Goal: Information Seeking & Learning: Understand process/instructions

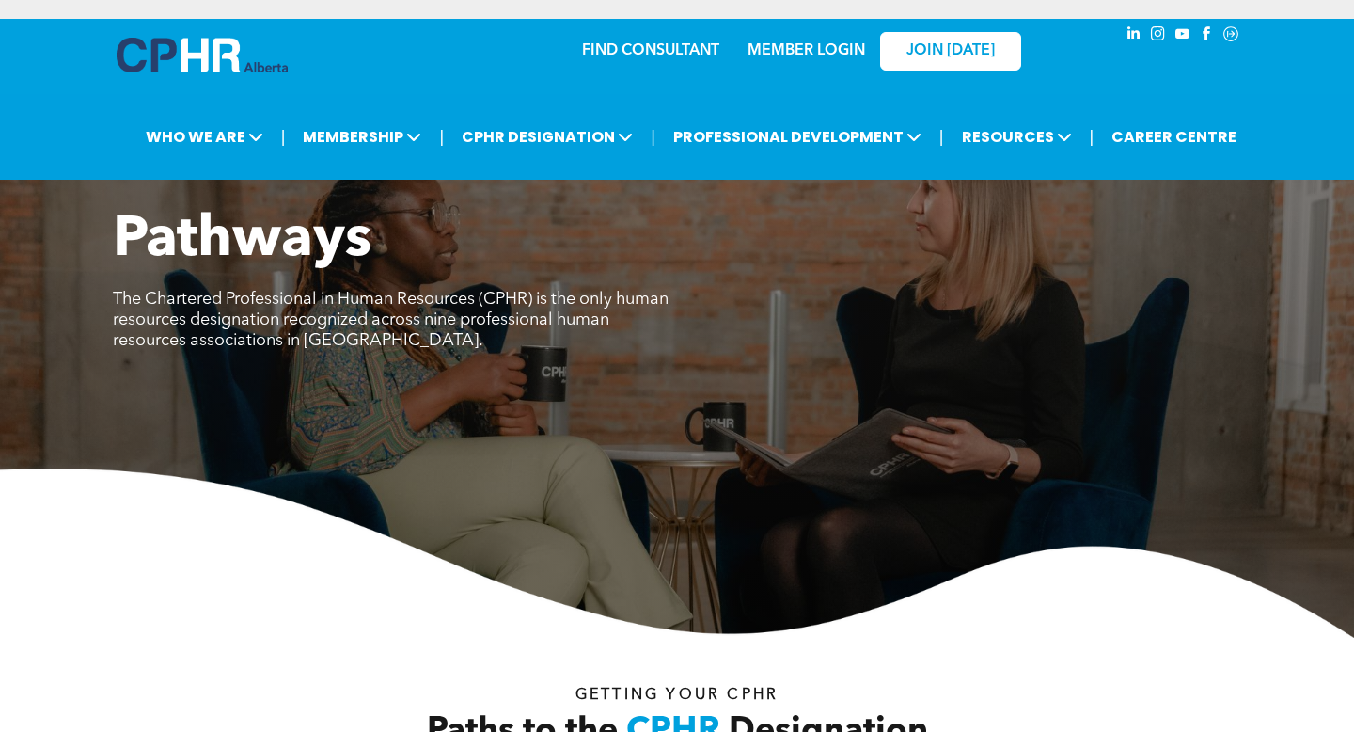
click at [827, 46] on link "MEMBER LOGIN" at bounding box center [807, 50] width 118 height 15
click at [836, 58] on p "MEMBER LOGIN" at bounding box center [807, 51] width 122 height 18
click at [829, 49] on link "MEMBER LOGIN" at bounding box center [807, 50] width 118 height 15
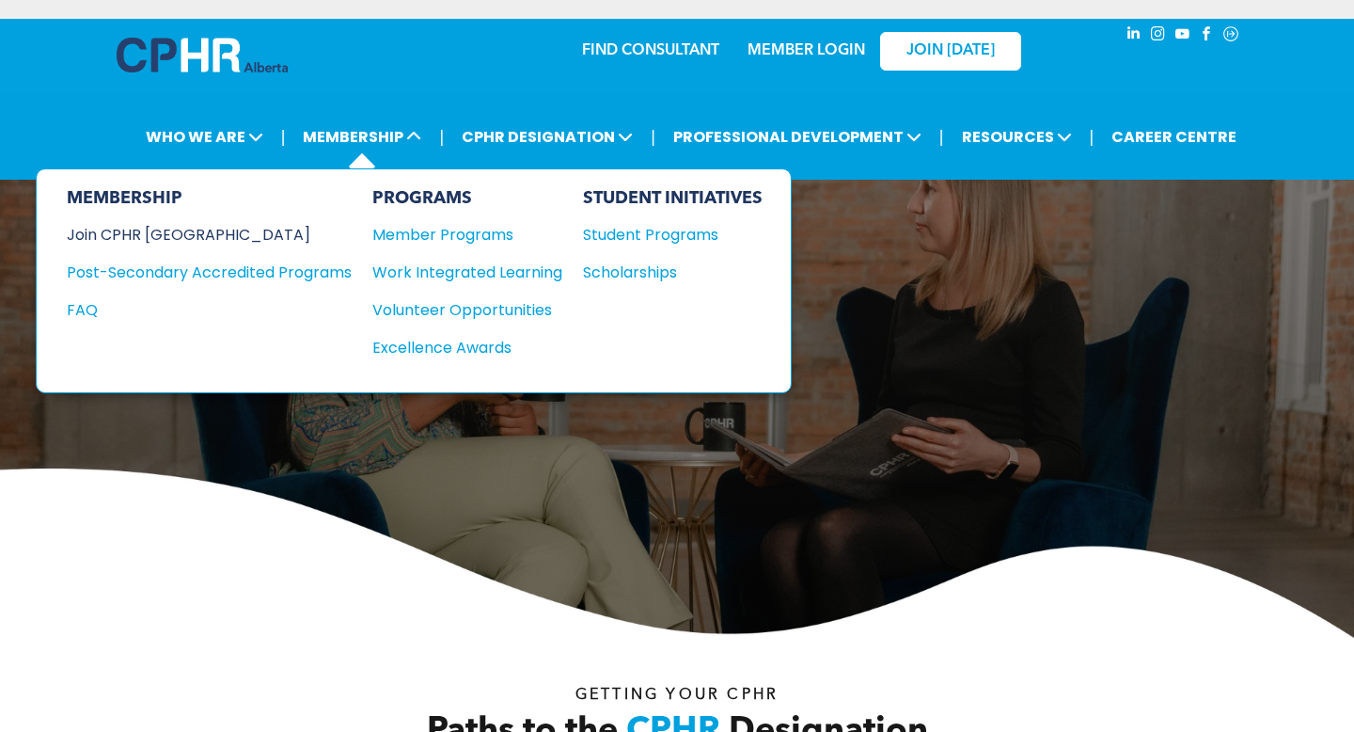
click at [200, 226] on div "Join CPHR [GEOGRAPHIC_DATA]" at bounding box center [195, 235] width 257 height 24
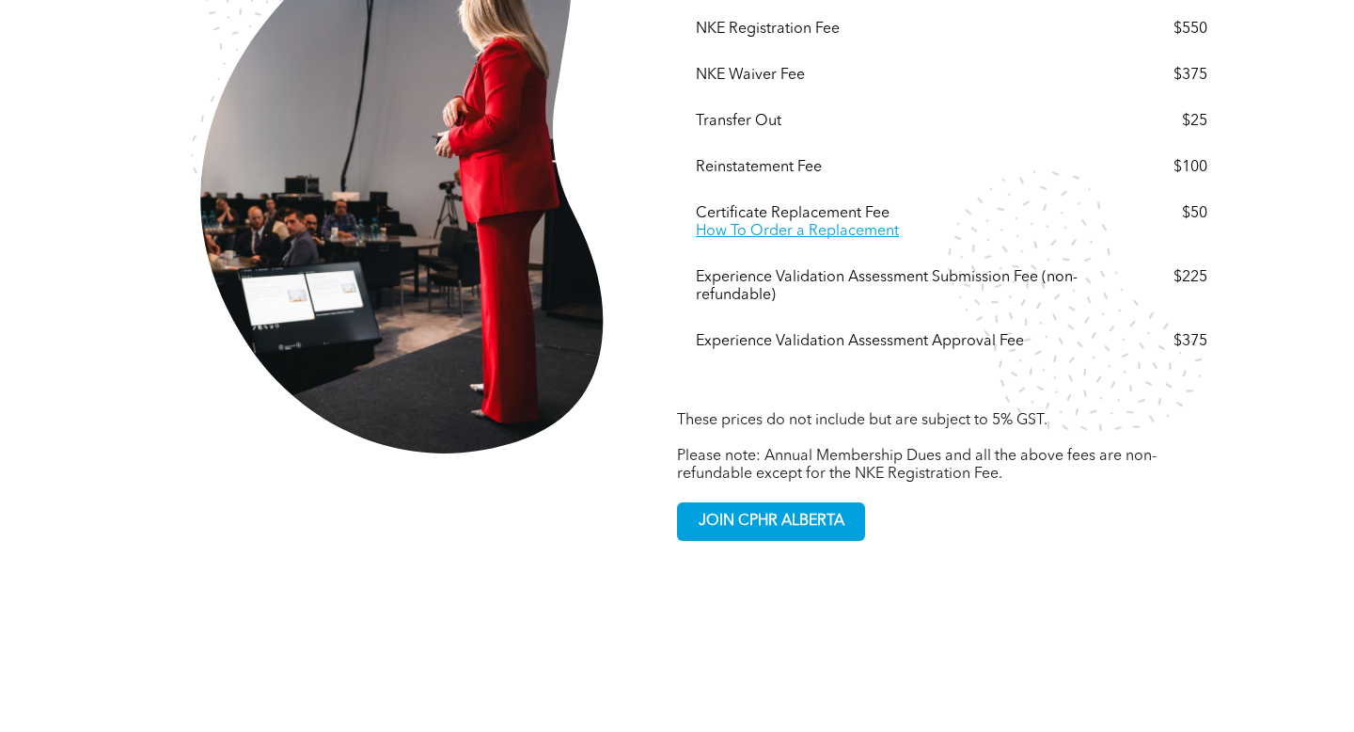
scroll to position [3614, 0]
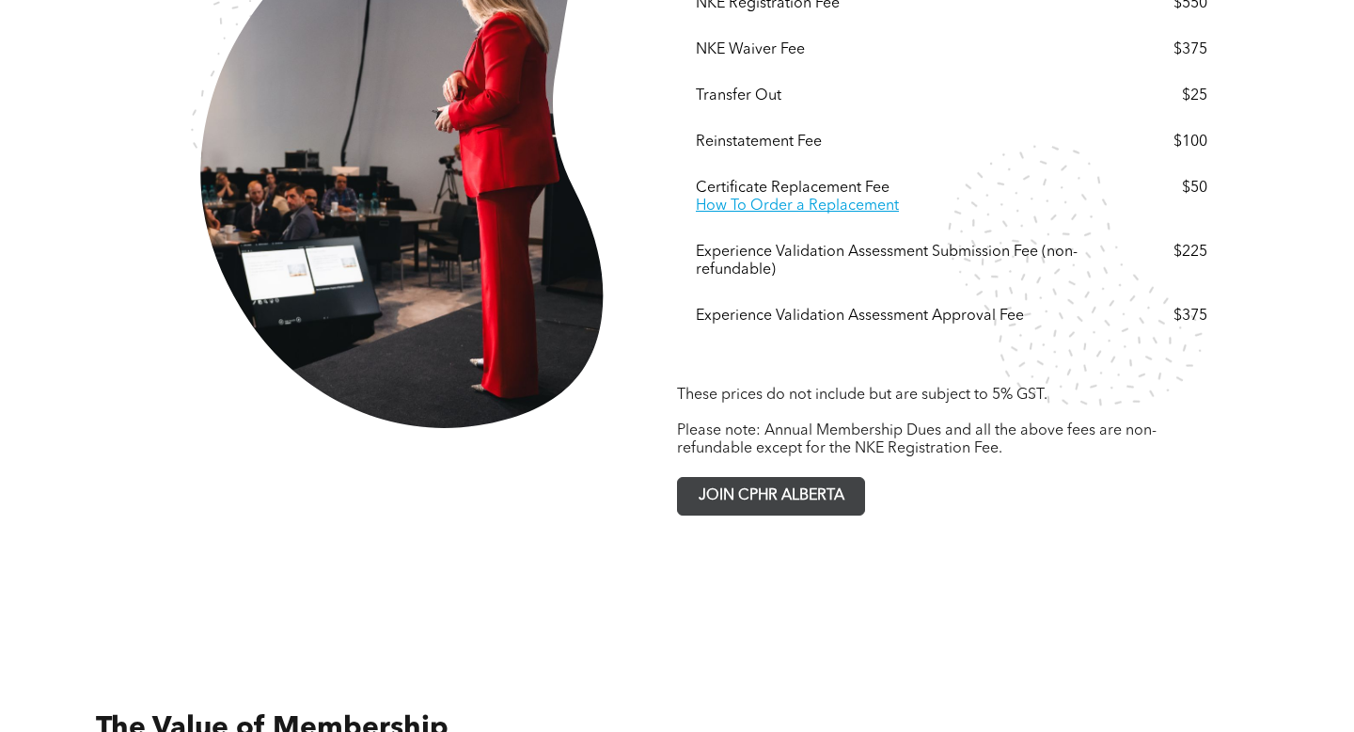
click at [813, 478] on span "JOIN CPHR ALBERTA" at bounding box center [771, 496] width 159 height 37
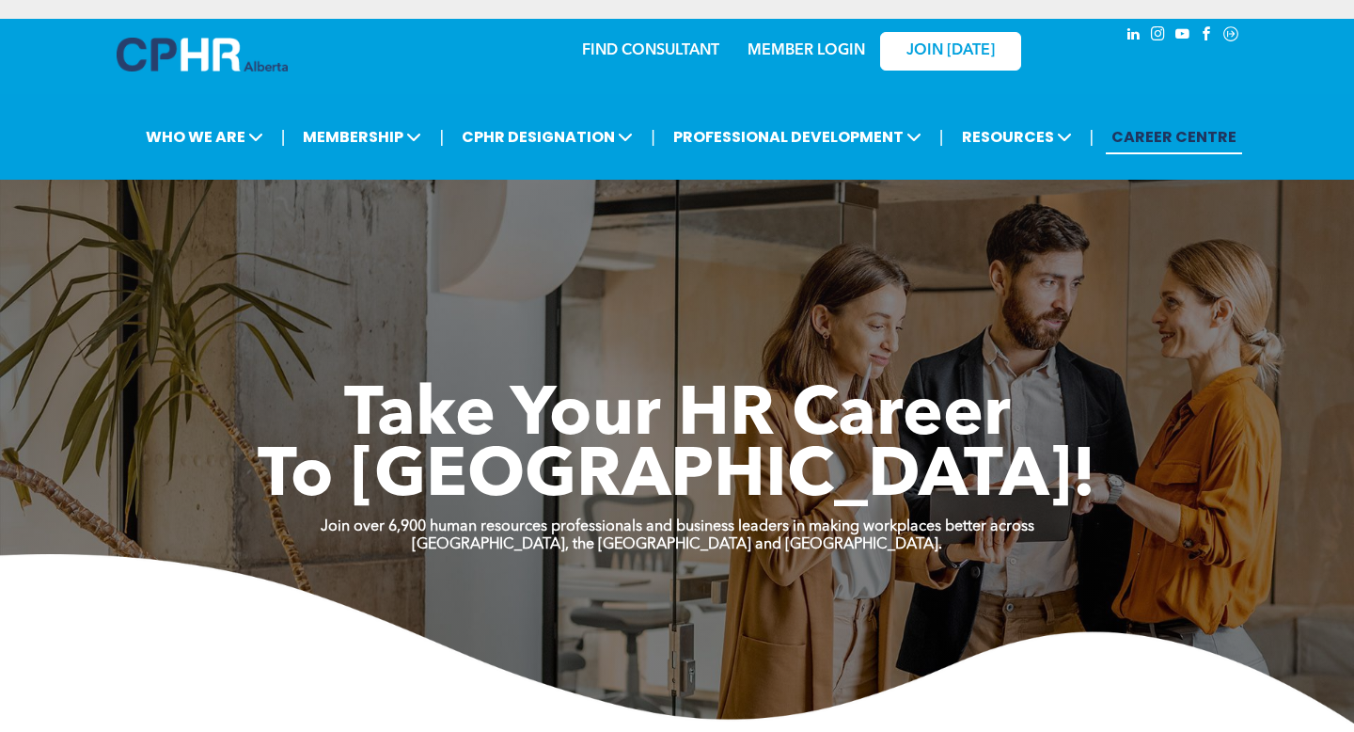
click at [844, 56] on link "MEMBER LOGIN" at bounding box center [807, 50] width 118 height 15
click at [785, 47] on link "MEMBER LOGIN" at bounding box center [807, 50] width 118 height 15
click at [826, 55] on link "MEMBER LOGIN" at bounding box center [807, 50] width 118 height 15
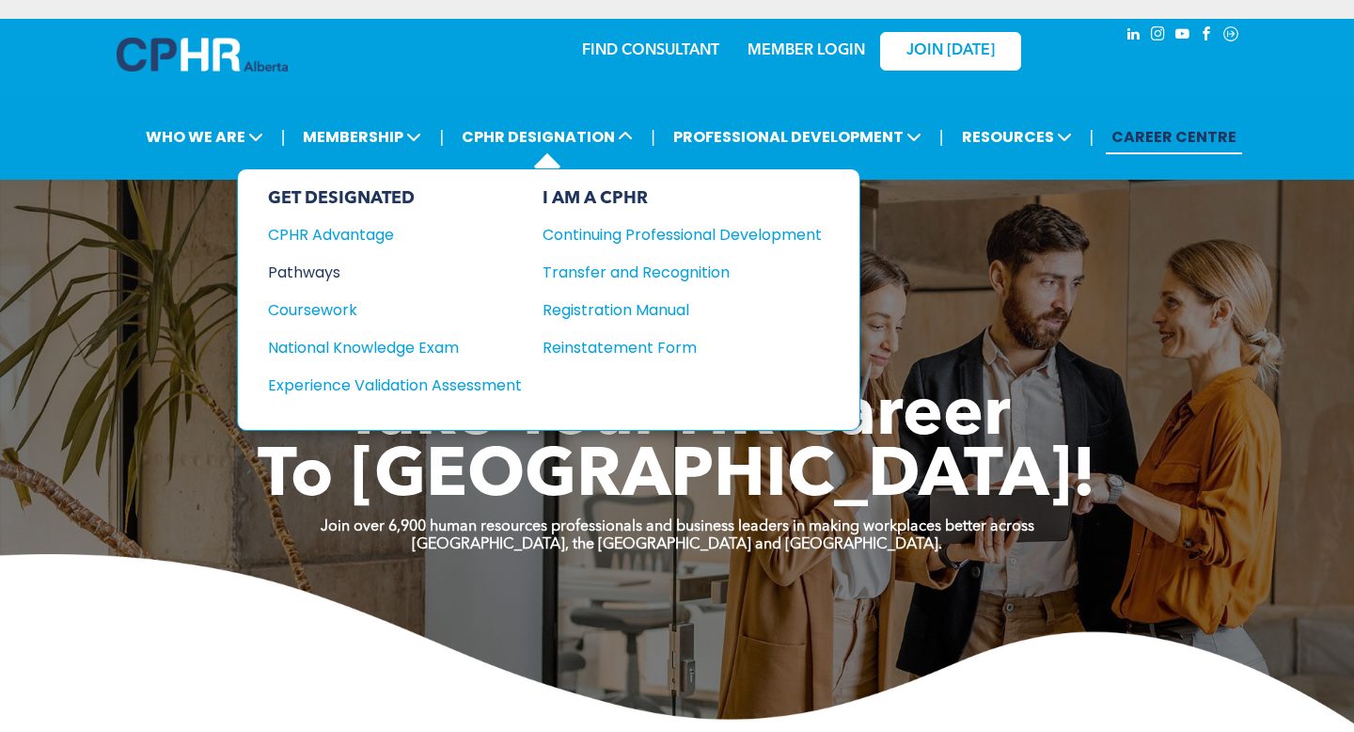
click at [321, 271] on div "Pathways" at bounding box center [382, 272] width 228 height 24
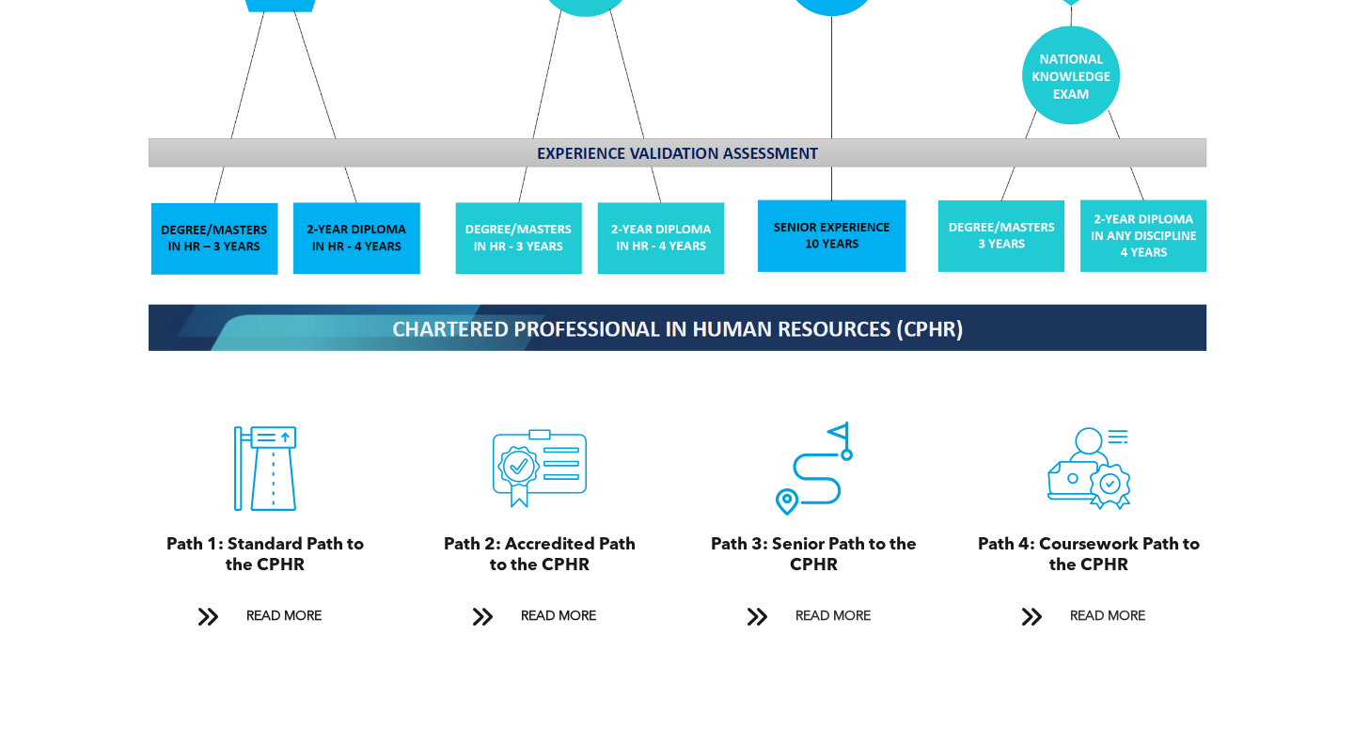
scroll to position [1810, 0]
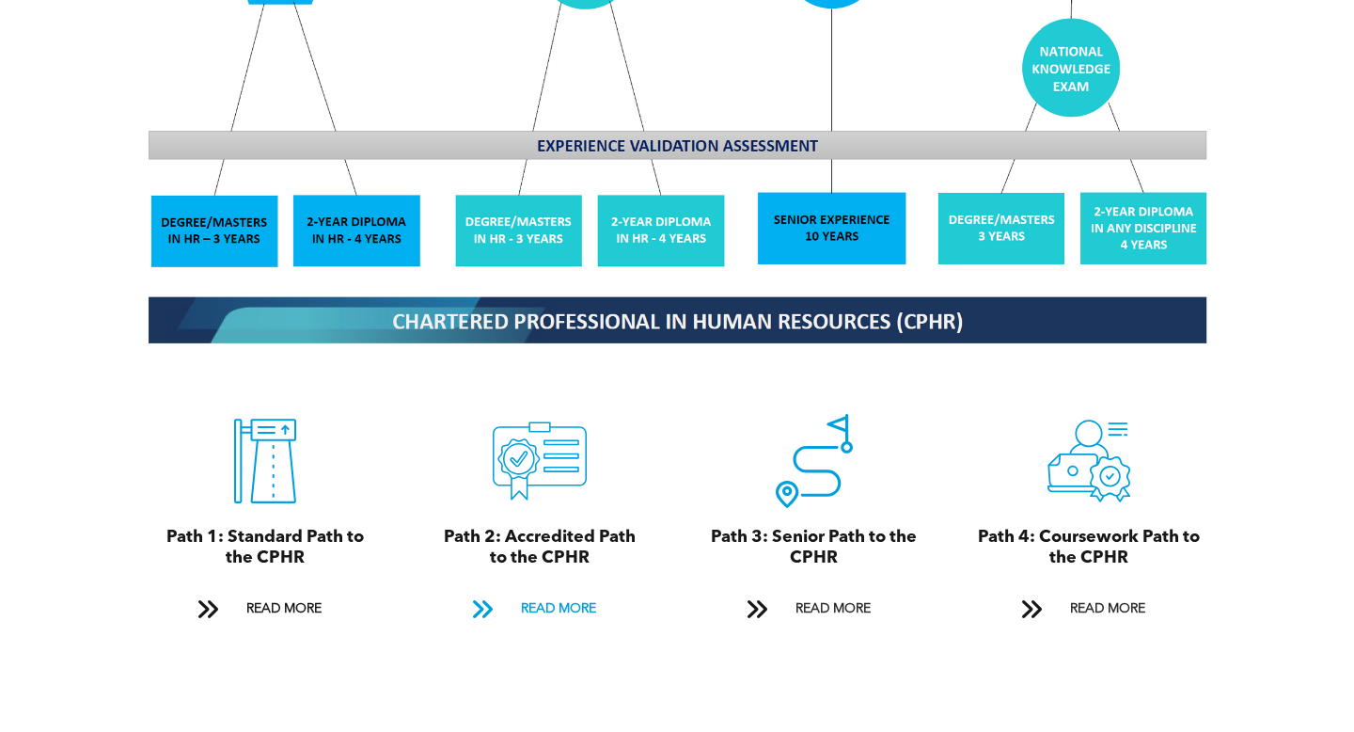
click at [545, 599] on span "READ MORE" at bounding box center [558, 608] width 88 height 35
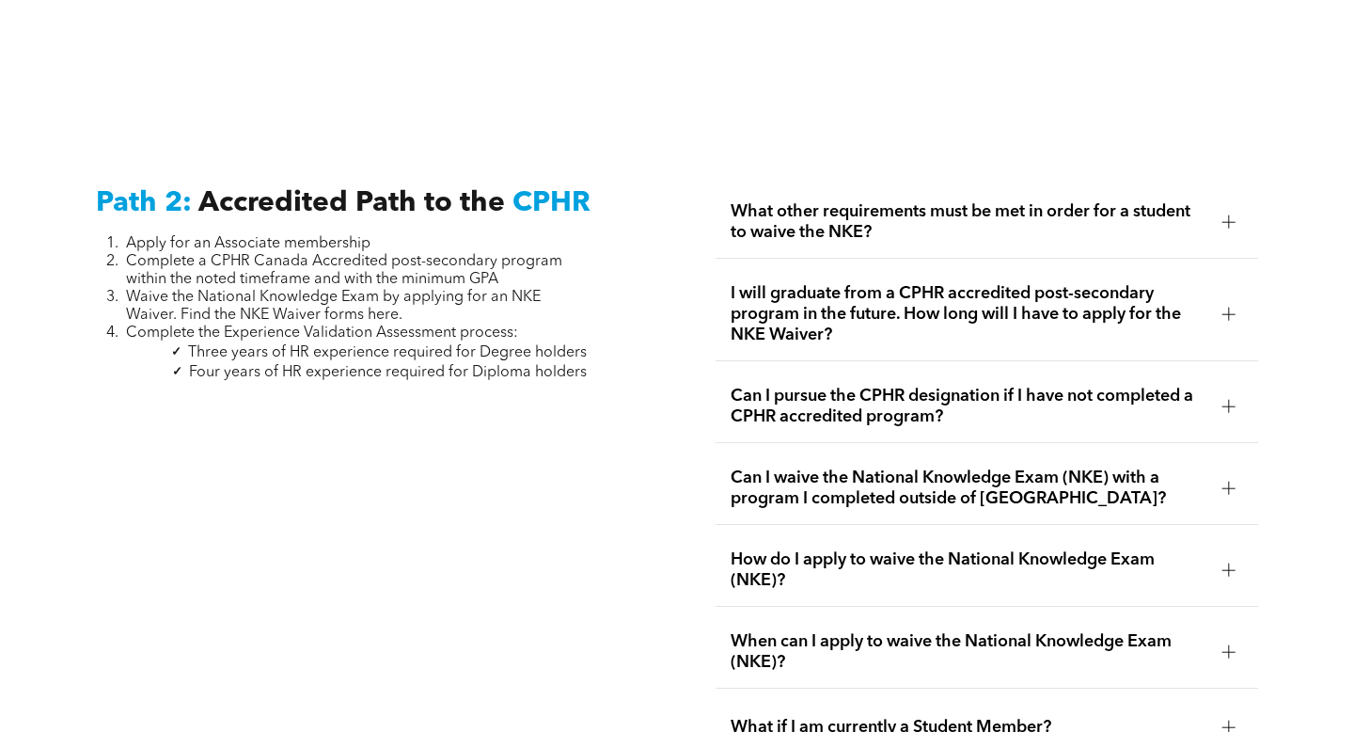
scroll to position [2972, 0]
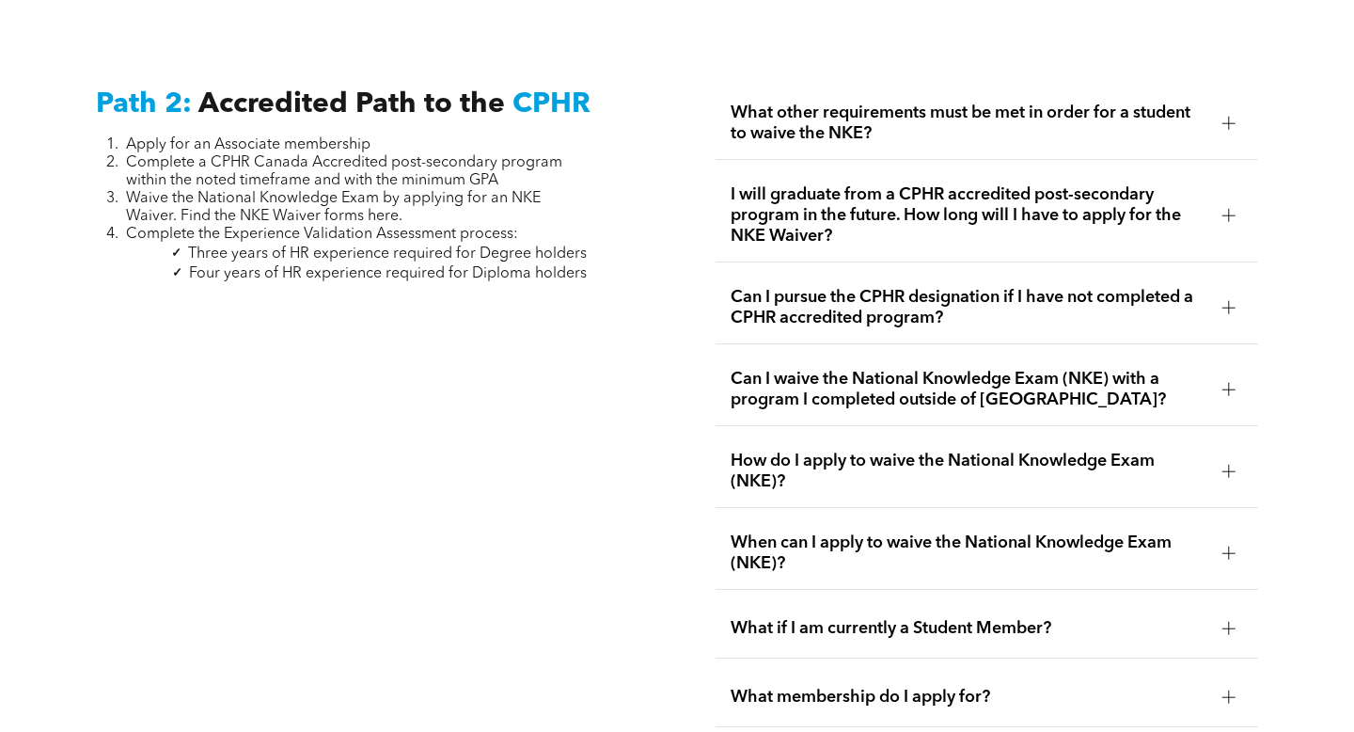
click at [378, 197] on span "Waive the National Knowledge Exam by applying for an NKE Waiver. Find the NKE W…" at bounding box center [333, 207] width 415 height 33
click at [197, 191] on span "Waive the National Knowledge Exam by applying for an NKE Waiver. Find the NKE W…" at bounding box center [333, 207] width 415 height 33
click at [427, 226] on li "Complete the Experience Validation Assessment process:" at bounding box center [356, 235] width 461 height 18
click at [455, 266] on span "Four years of HR experience required for Diploma holders" at bounding box center [388, 273] width 398 height 15
click at [964, 532] on span "When can I apply to waive the National Knowledge Exam (NKE)?" at bounding box center [969, 552] width 476 height 41
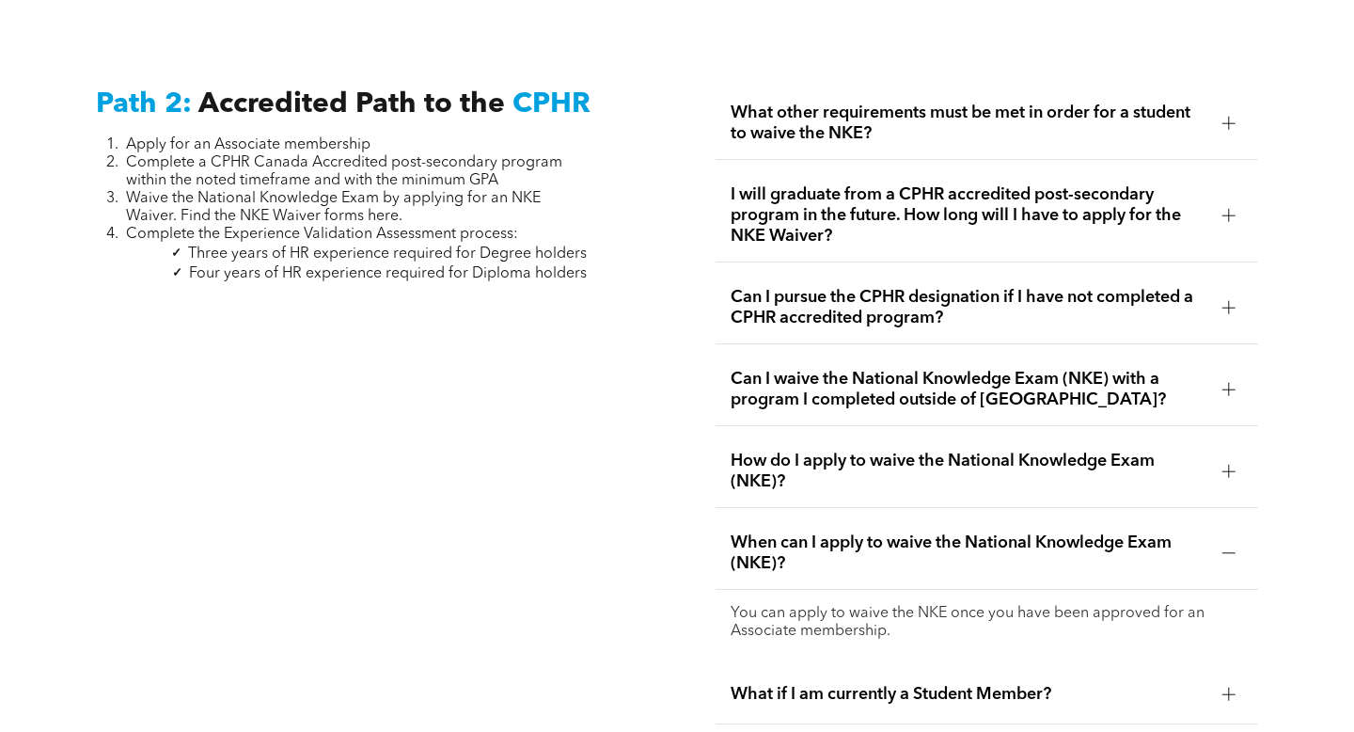
click at [964, 532] on span "When can I apply to waive the National Knowledge Exam (NKE)?" at bounding box center [969, 552] width 476 height 41
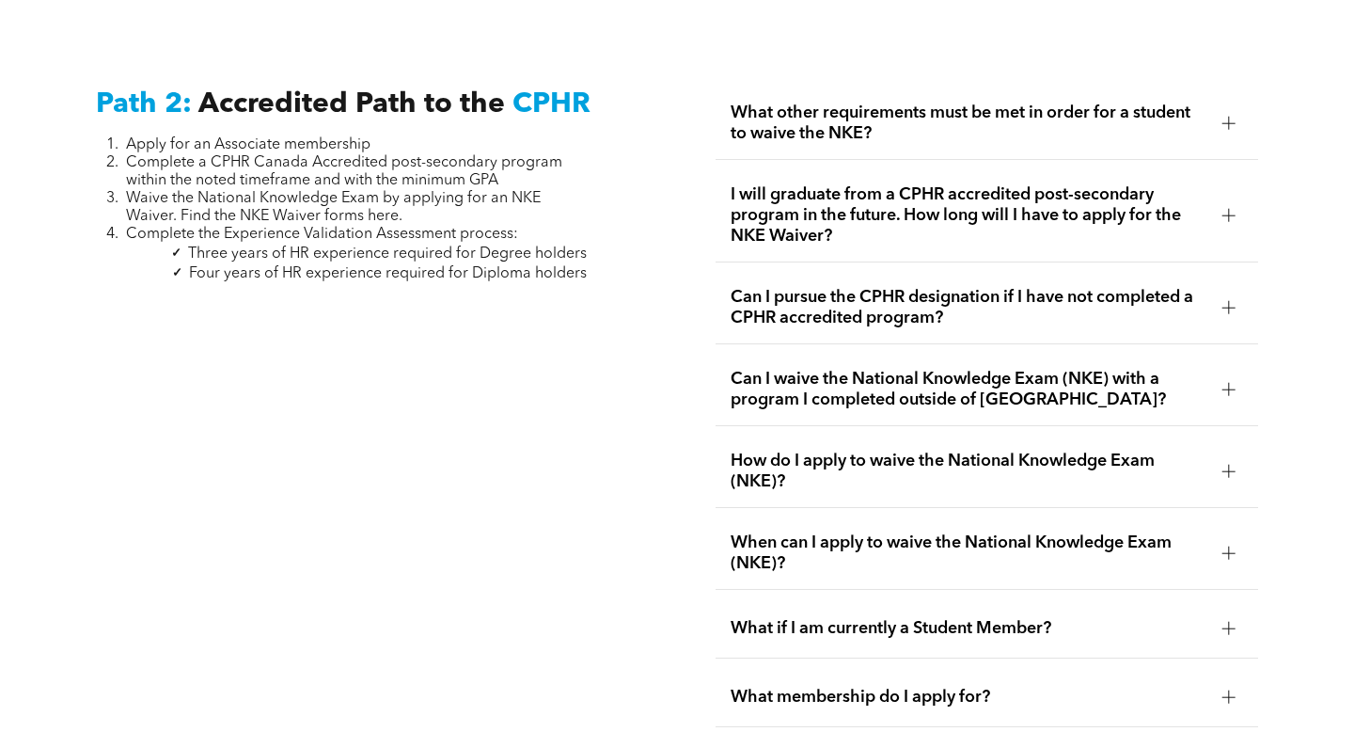
click at [970, 450] on span "How do I apply to waive the National Knowledge Exam (NKE)?" at bounding box center [969, 470] width 476 height 41
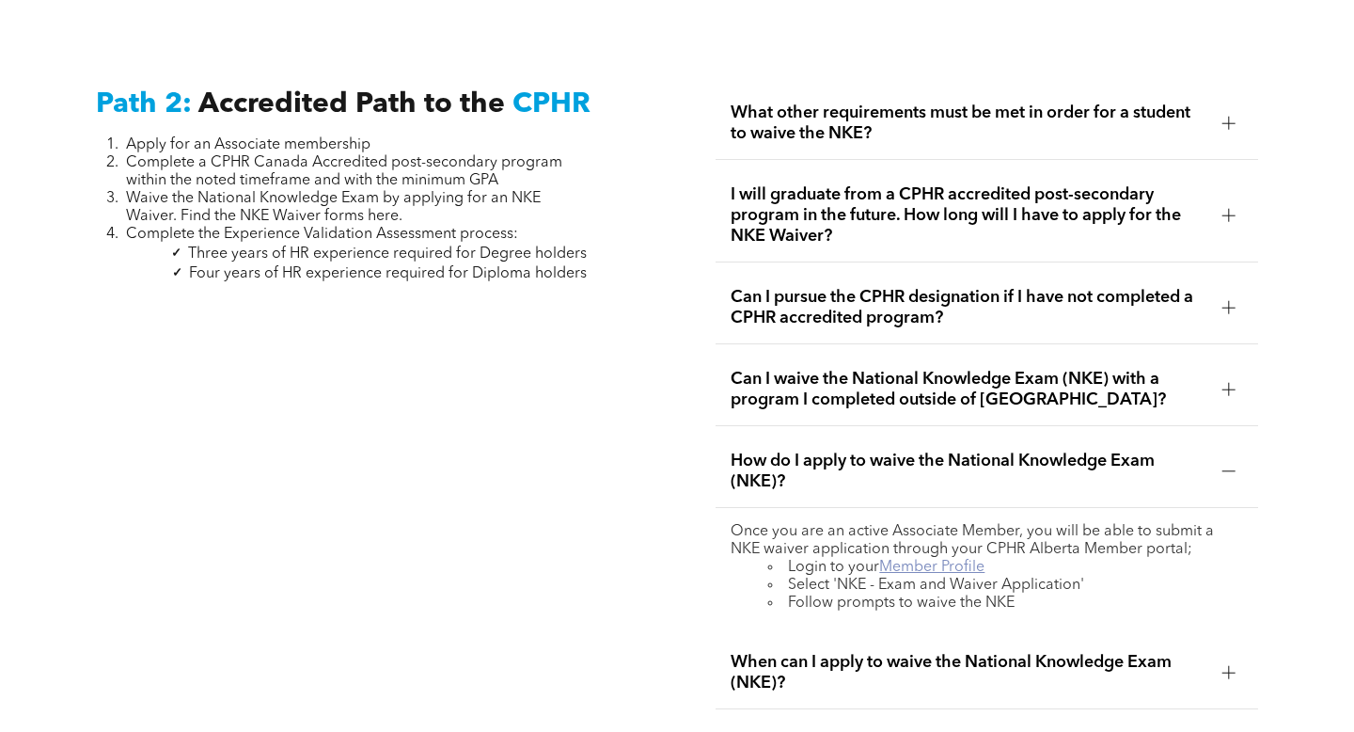
click at [919, 559] on link "Member Profile" at bounding box center [931, 566] width 105 height 15
